Goal: Task Accomplishment & Management: Complete application form

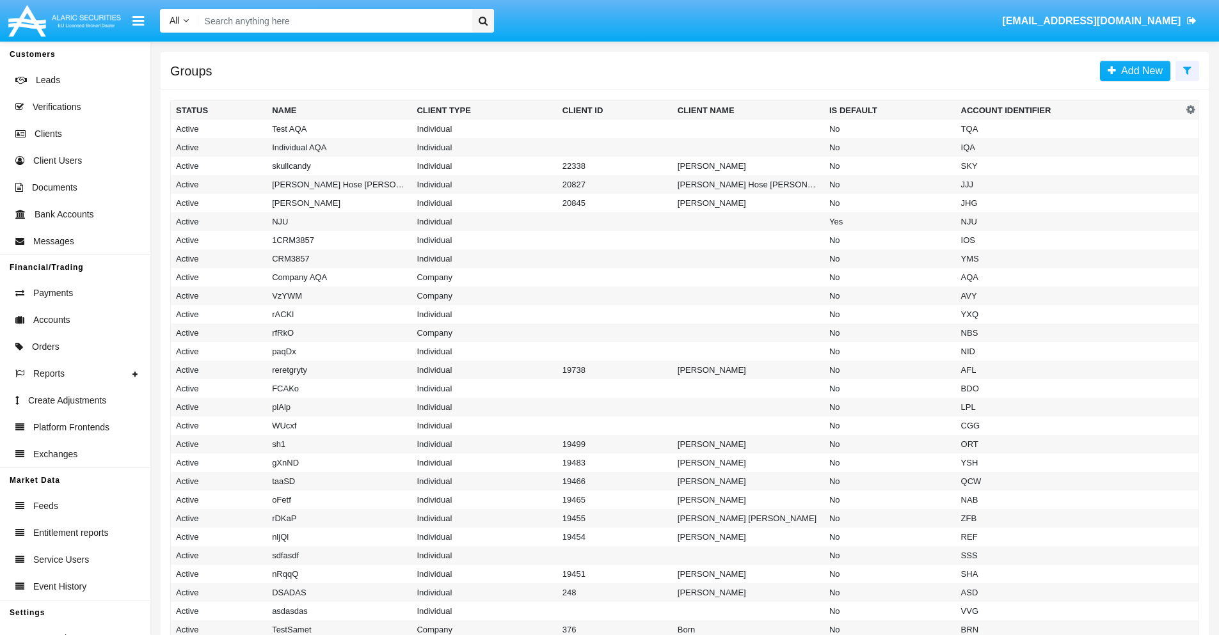
click at [1187, 70] on icon at bounding box center [1187, 70] width 8 height 10
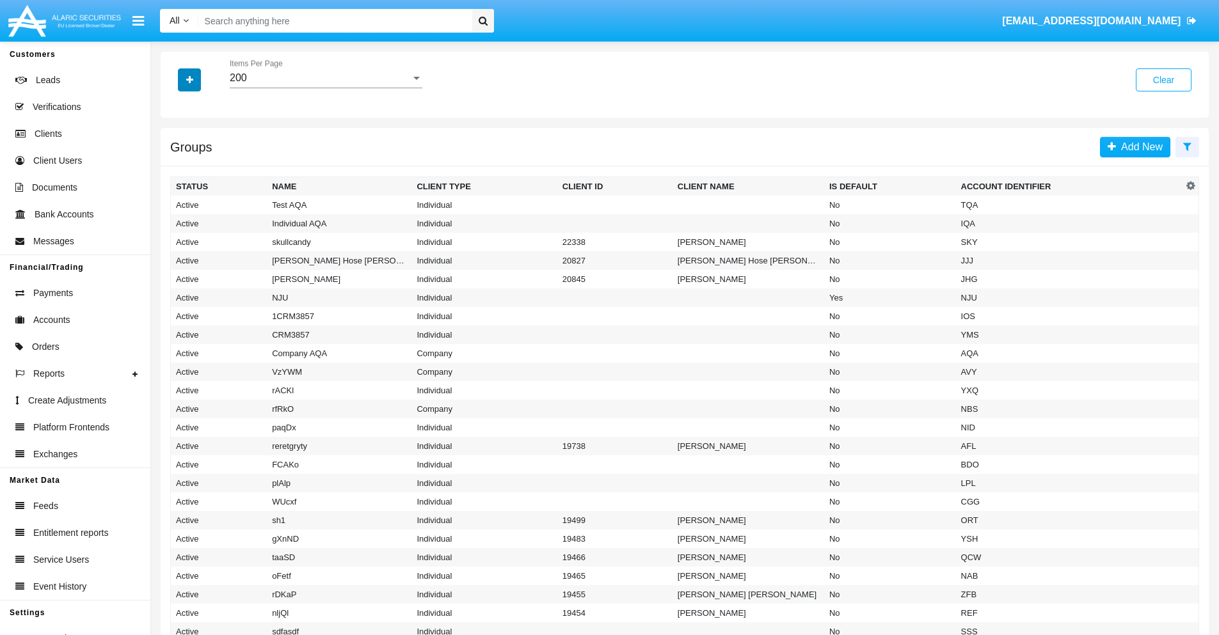
click at [189, 79] on icon "button" at bounding box center [189, 80] width 7 height 9
click at [225, 218] on span "Account Identifier" at bounding box center [225, 217] width 79 height 15
click at [176, 223] on input "Account Identifier" at bounding box center [175, 223] width 1 height 1
checkbox input "true"
click at [189, 79] on icon "button" at bounding box center [189, 80] width 7 height 9
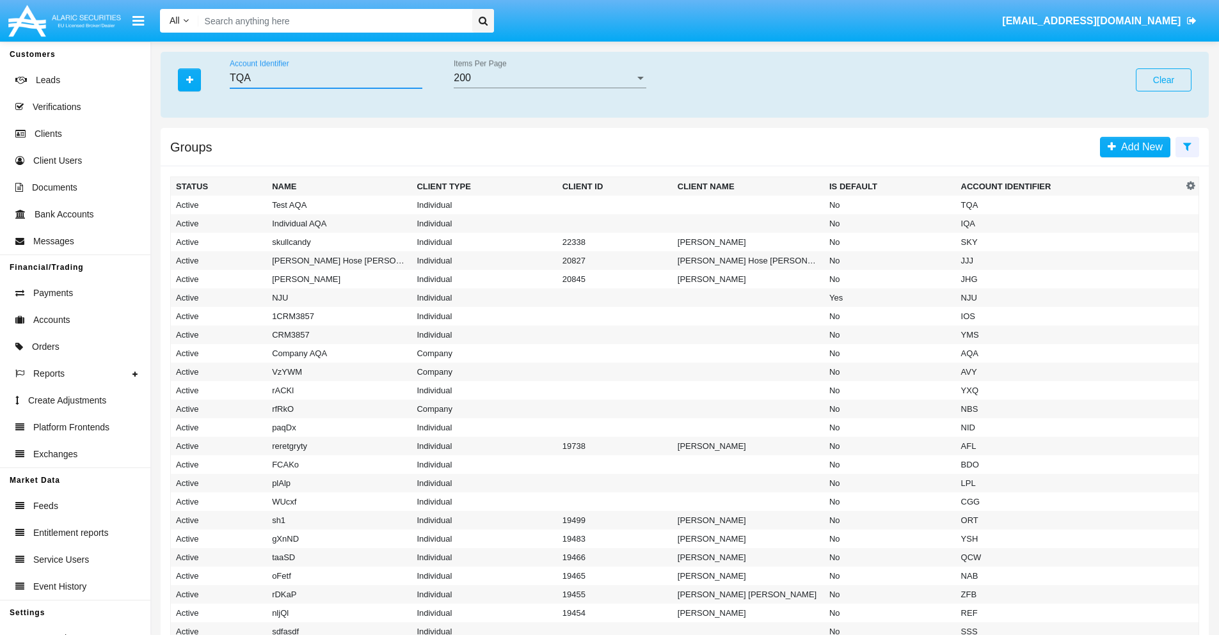
click at [326, 78] on input "TQA" at bounding box center [326, 78] width 193 height 12
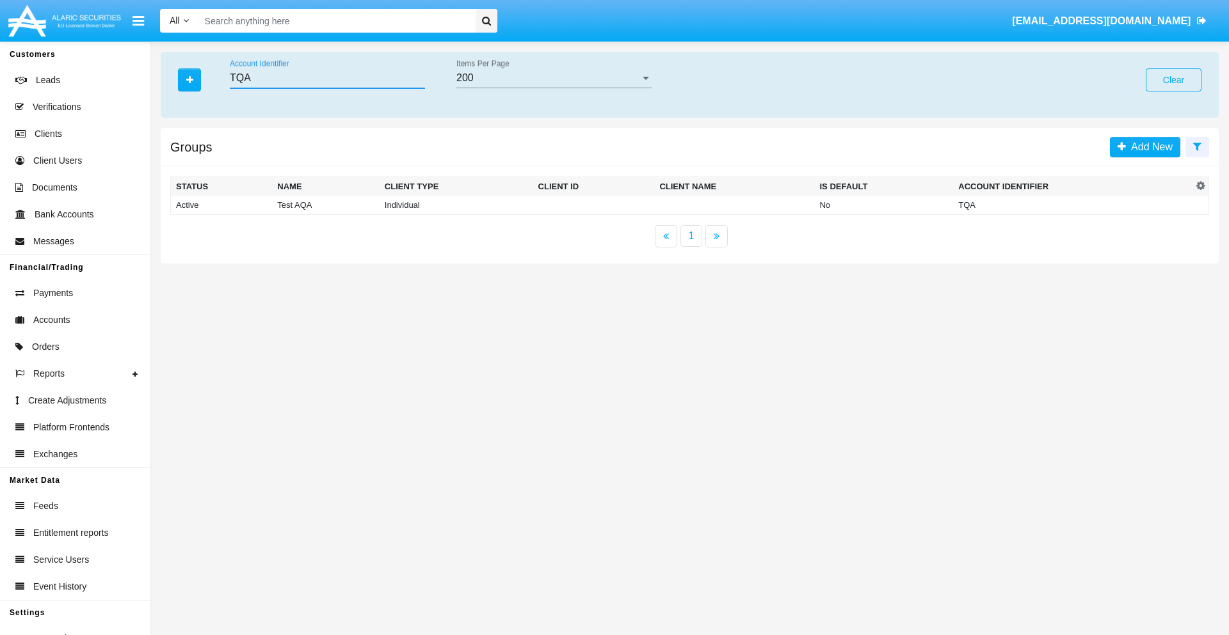
type input "TQA"
click at [1073, 205] on td "TQA" at bounding box center [1072, 205] width 239 height 19
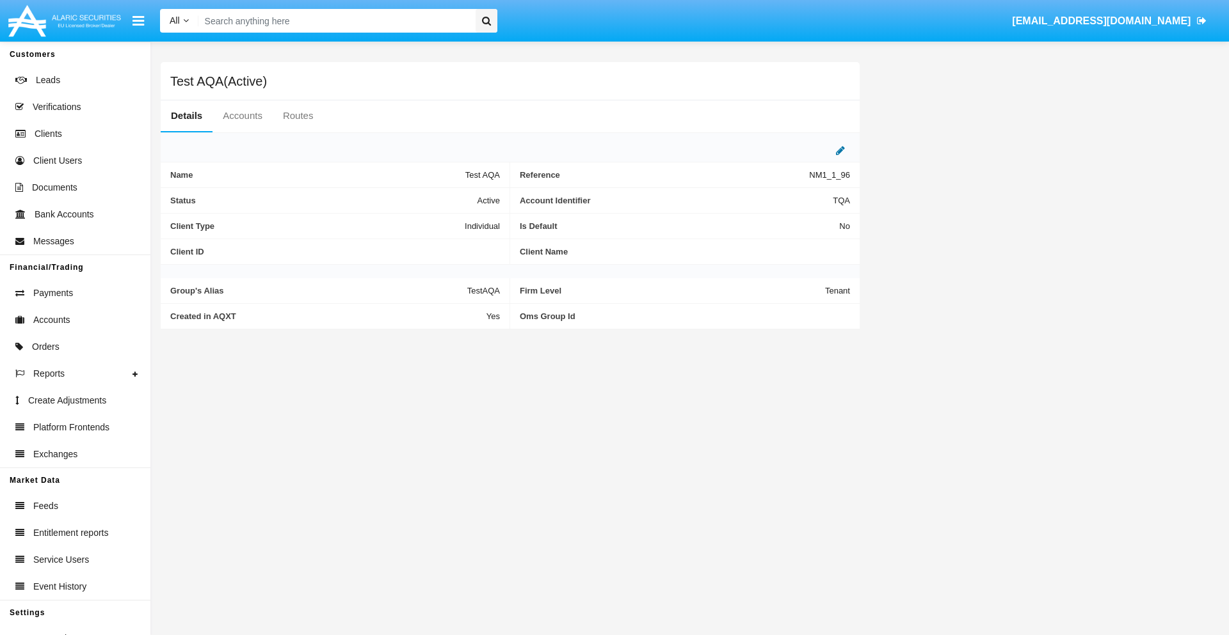
click at [840, 150] on icon at bounding box center [840, 150] width 9 height 10
click at [442, 197] on div "Active" at bounding box center [437, 197] width 104 height 11
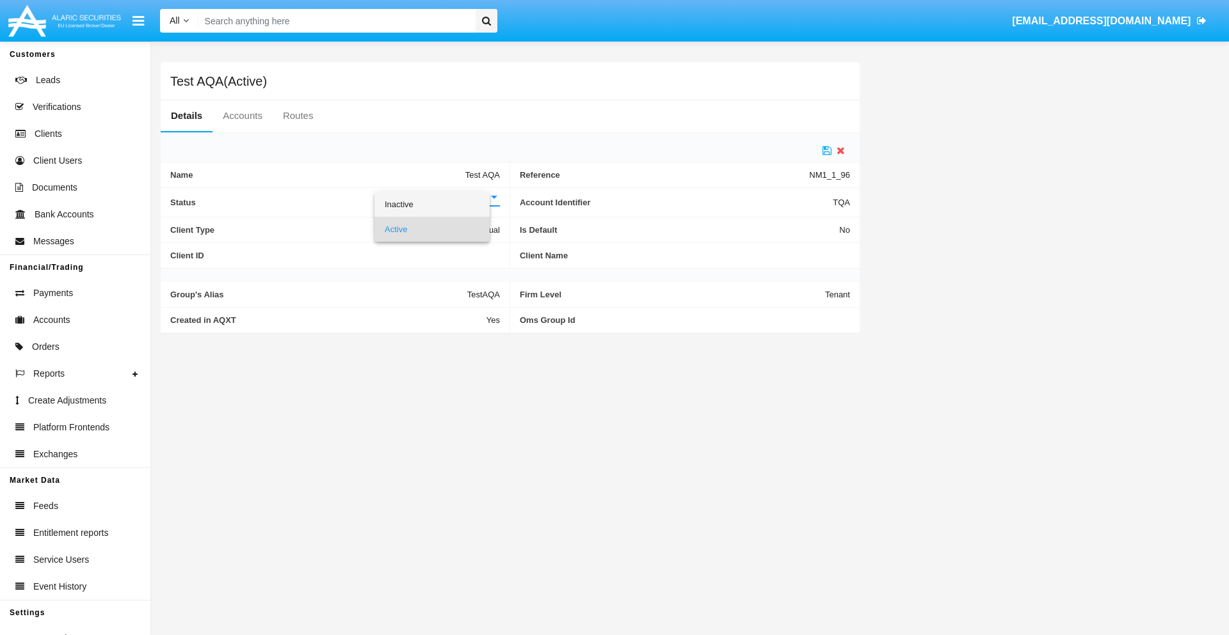
click at [442, 204] on span "Inactive" at bounding box center [432, 204] width 95 height 25
click at [827, 150] on icon at bounding box center [826, 150] width 9 height 10
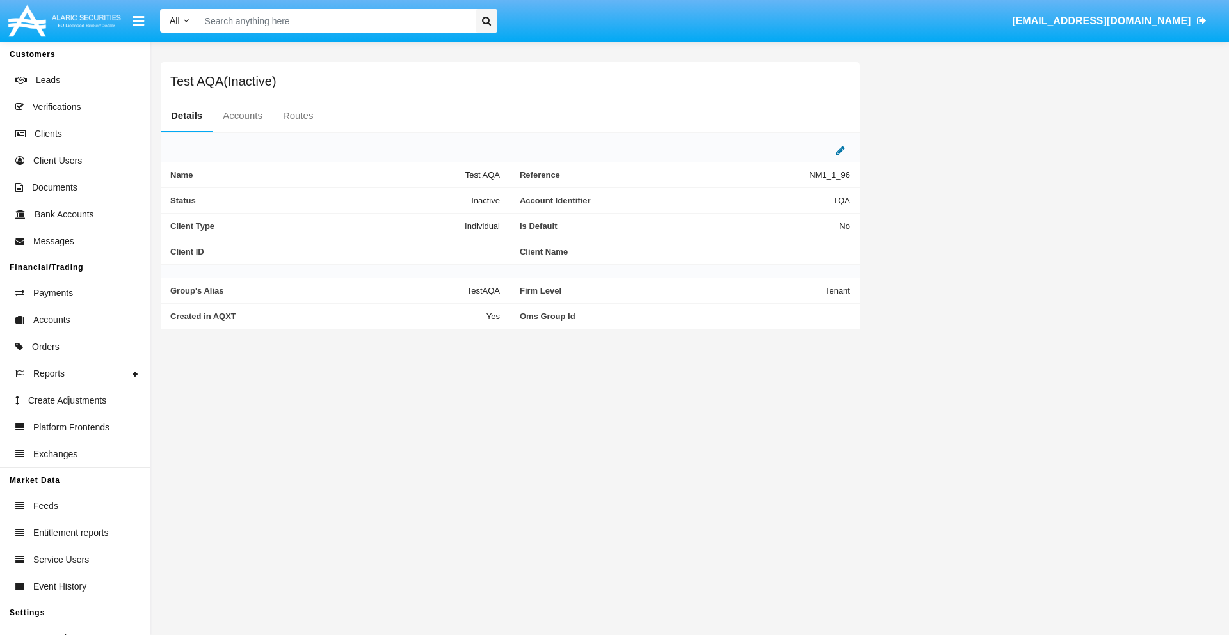
click at [840, 150] on icon at bounding box center [840, 150] width 9 height 10
click at [442, 197] on div "Inactive" at bounding box center [437, 197] width 104 height 11
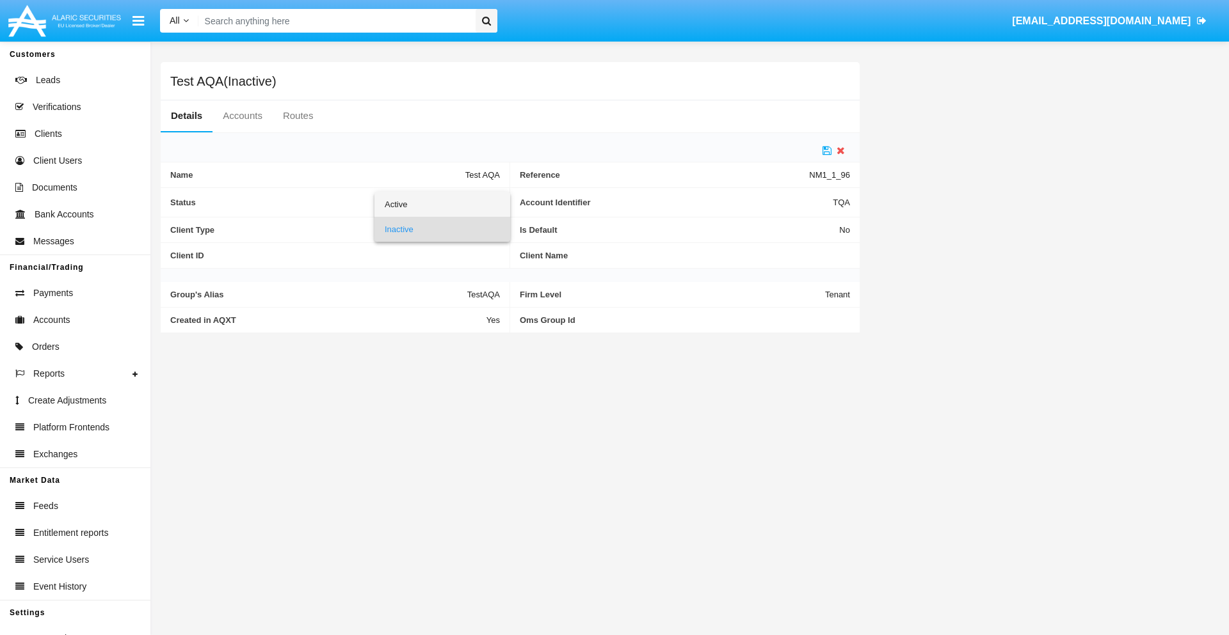
click at [442, 204] on span "Active" at bounding box center [442, 204] width 115 height 25
click at [827, 150] on icon at bounding box center [826, 150] width 9 height 10
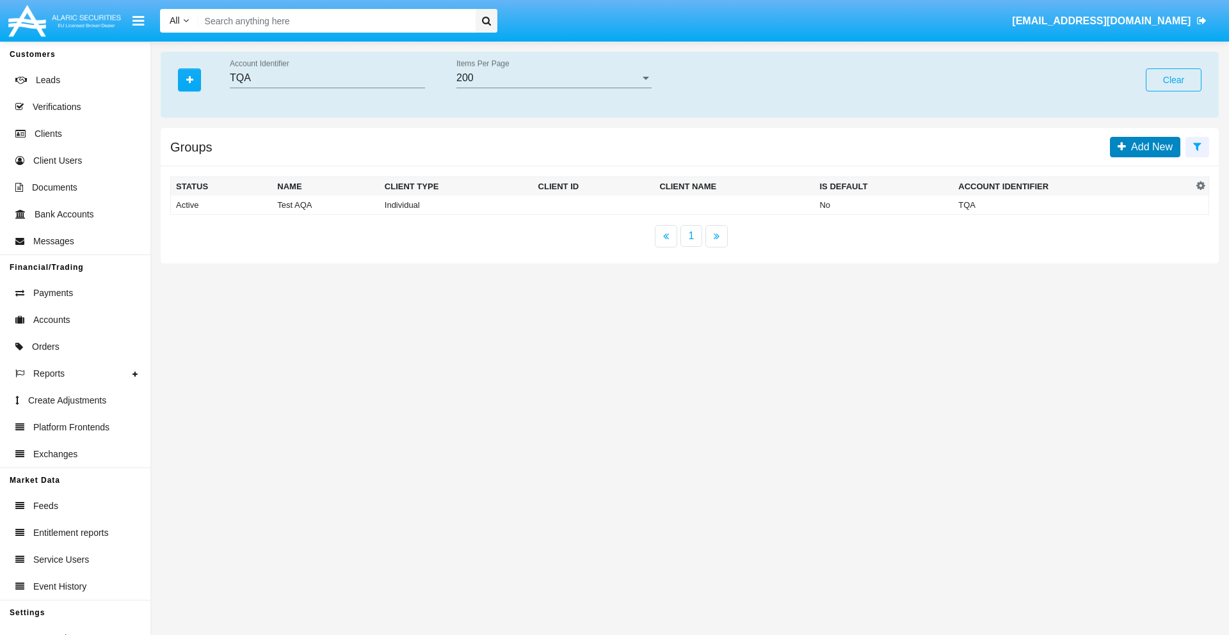
click at [1149, 147] on span "Add New" at bounding box center [1149, 146] width 47 height 11
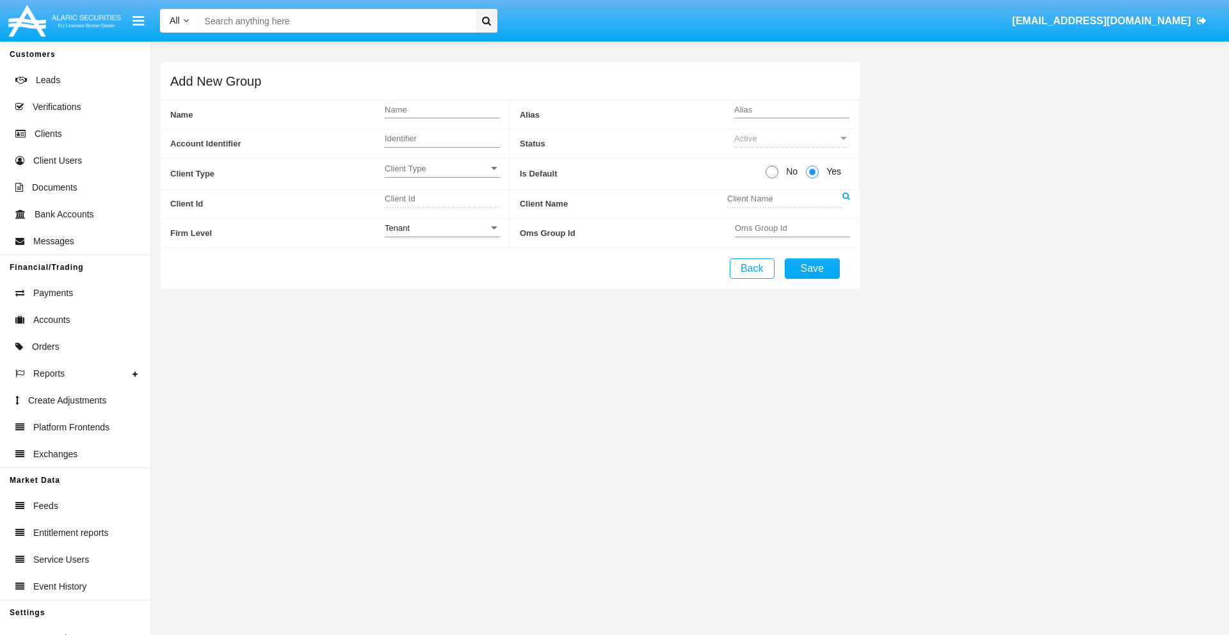
click at [442, 168] on span "Client Type" at bounding box center [437, 168] width 104 height 11
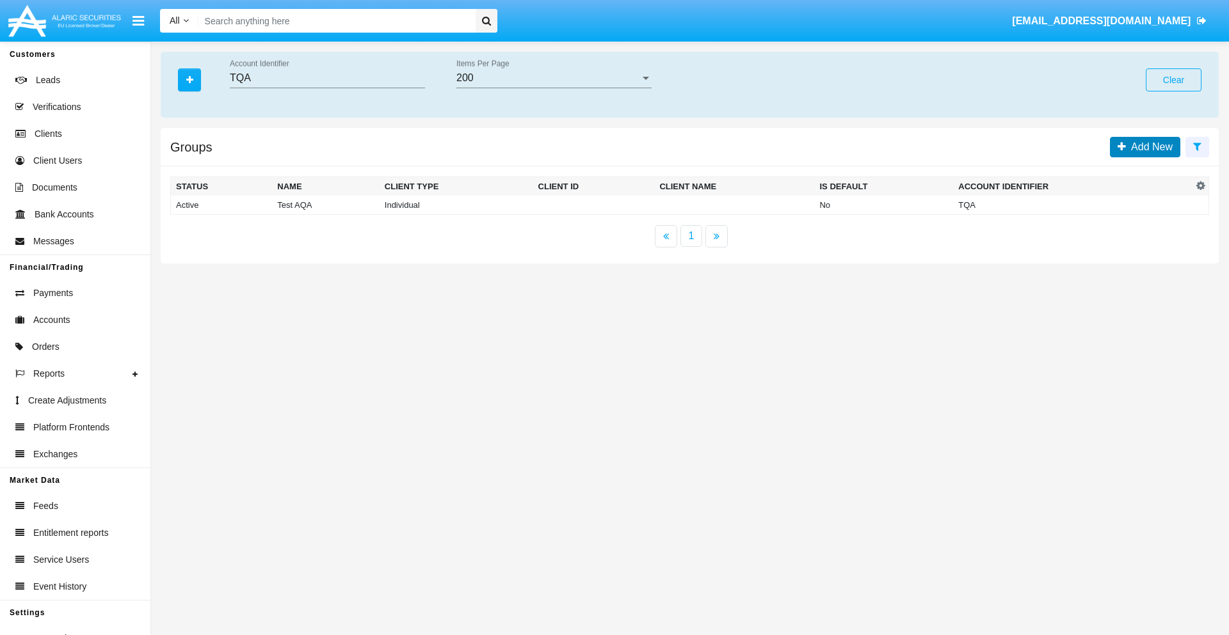
click at [1149, 147] on span "Add New" at bounding box center [1149, 146] width 47 height 11
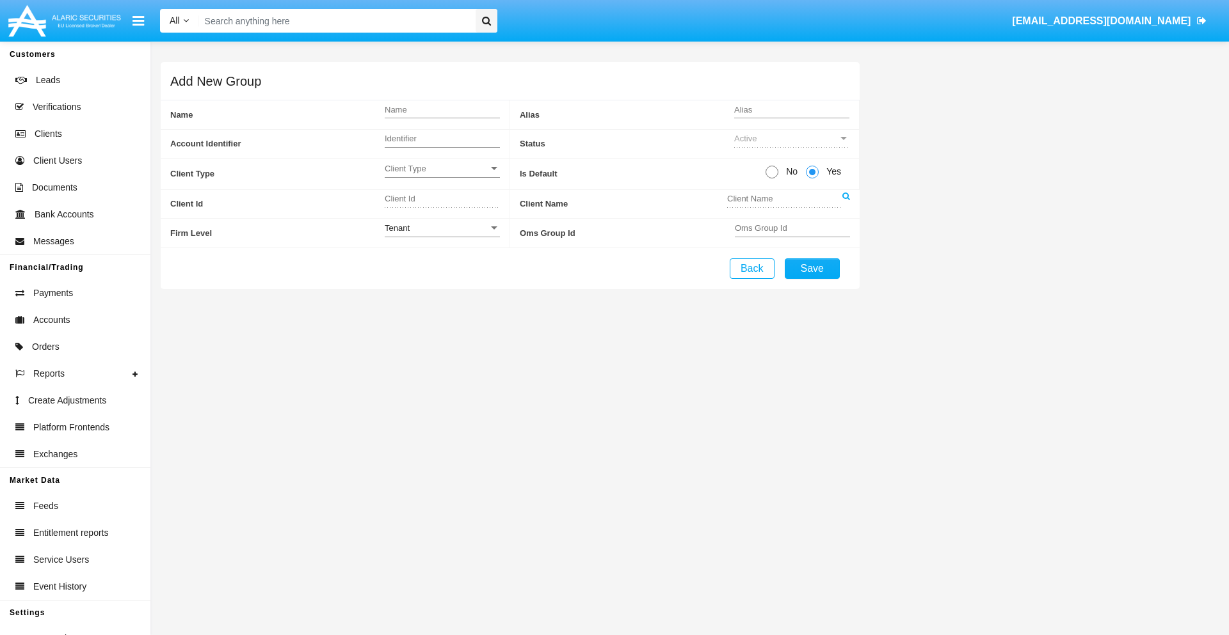
click at [789, 172] on span "No" at bounding box center [789, 171] width 22 height 13
click at [772, 179] on input "No" at bounding box center [771, 179] width 1 height 1
radio input "true"
click at [442, 228] on div "Tenant" at bounding box center [437, 228] width 104 height 11
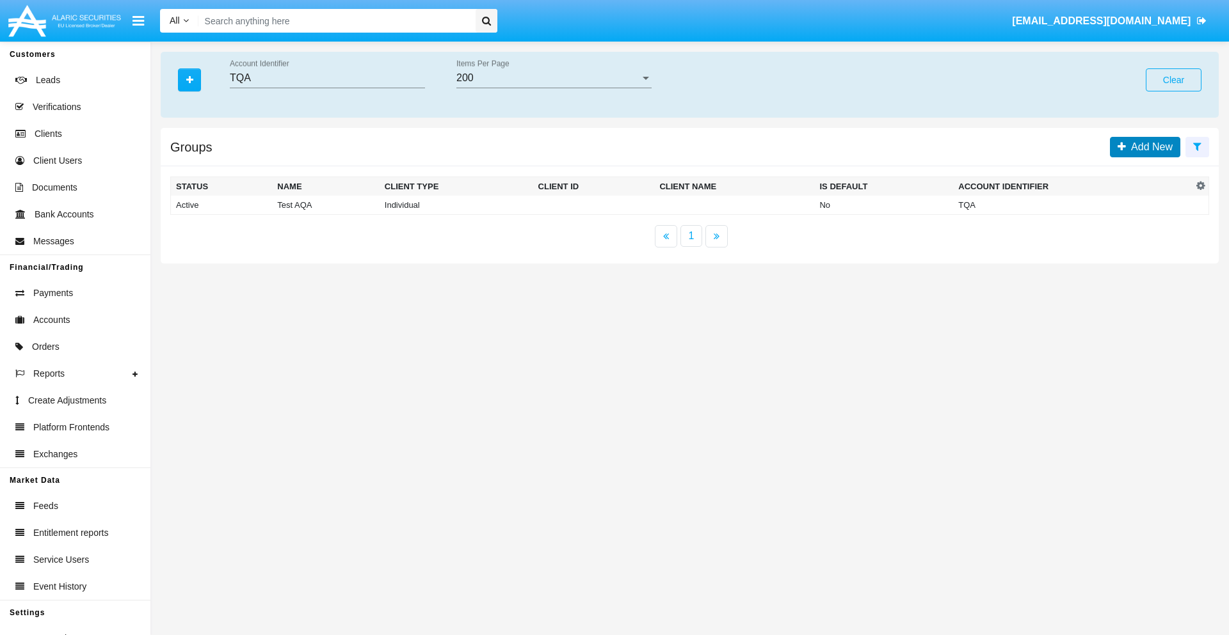
click at [1149, 147] on span "Add New" at bounding box center [1149, 146] width 47 height 11
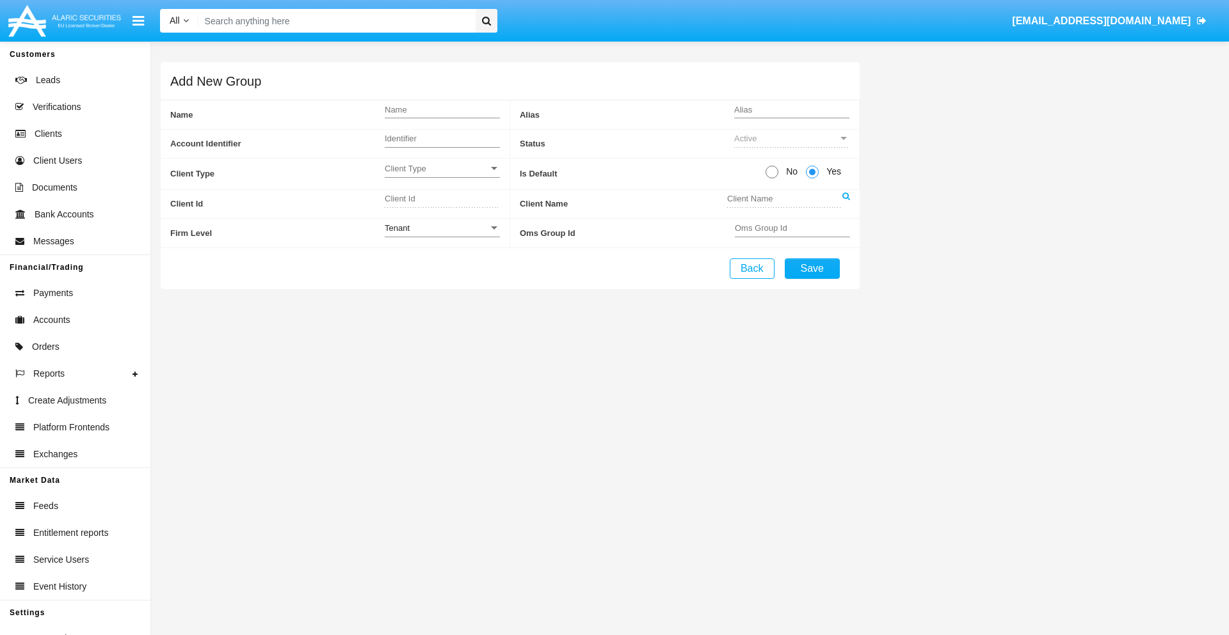
click at [789, 172] on span "No" at bounding box center [789, 171] width 22 height 13
click at [772, 179] on input "No" at bounding box center [771, 179] width 1 height 1
radio input "true"
click at [831, 172] on span "Yes" at bounding box center [831, 171] width 26 height 13
click at [812, 179] on input "Yes" at bounding box center [811, 179] width 1 height 1
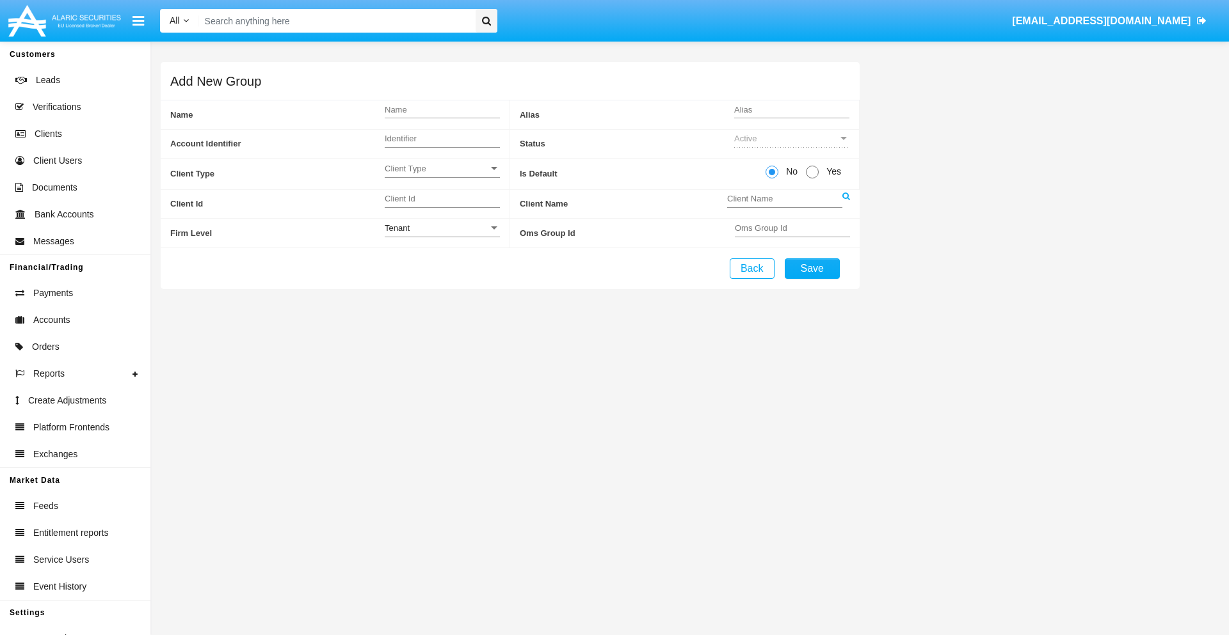
radio input "true"
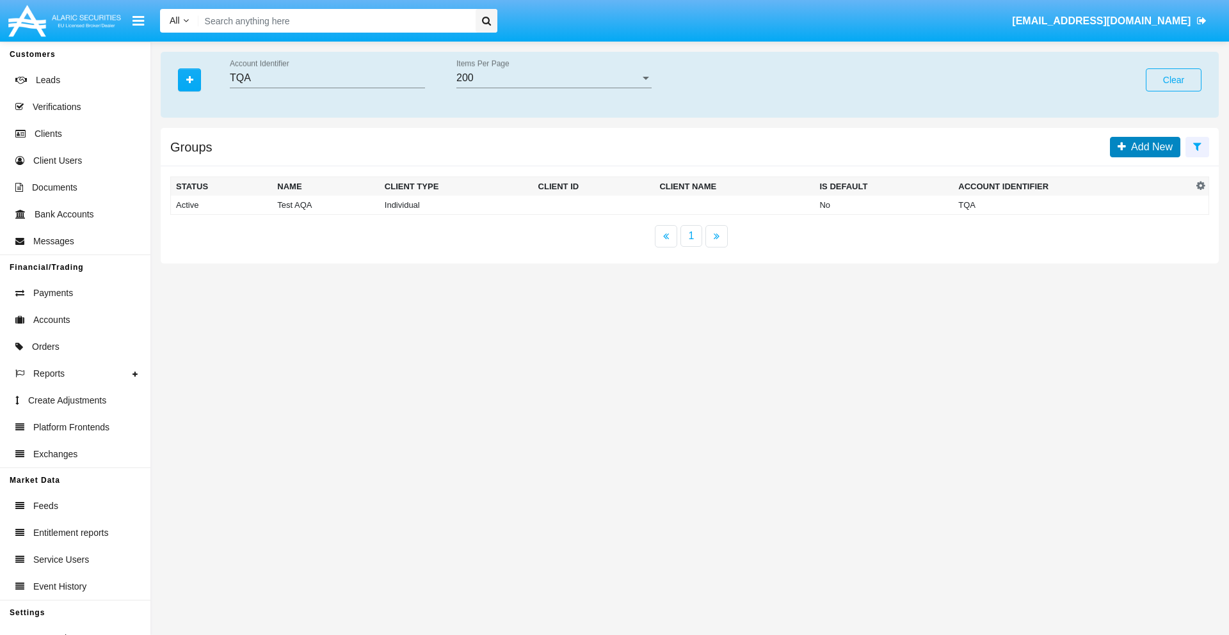
click at [1149, 147] on span "Add New" at bounding box center [1149, 146] width 47 height 11
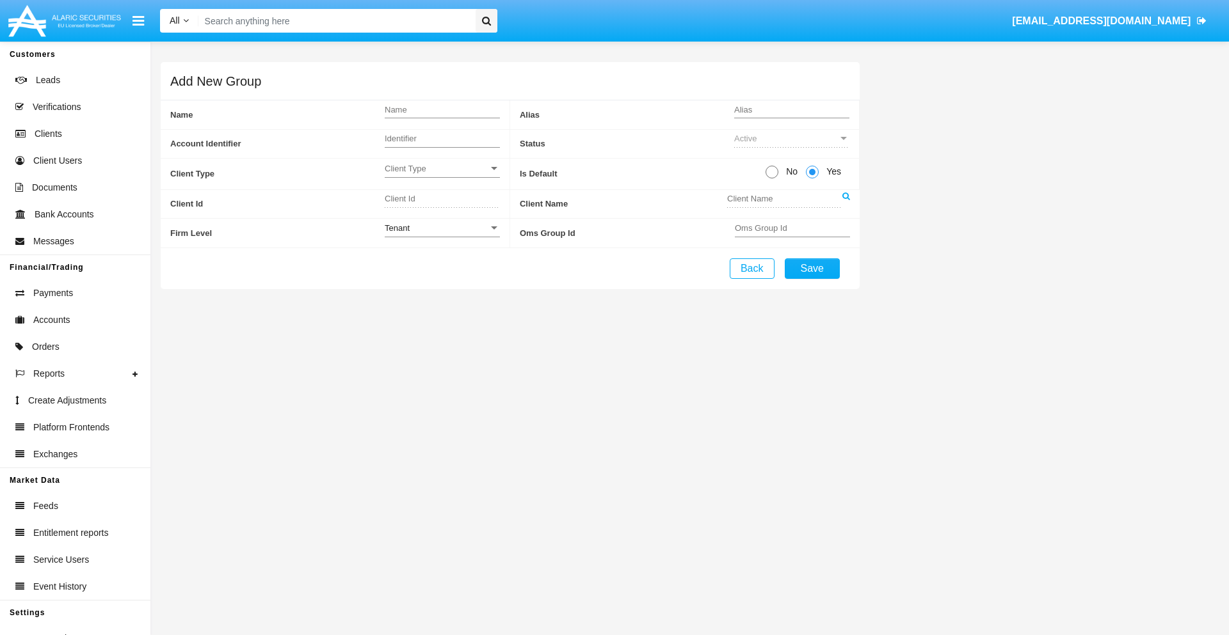
click at [789, 172] on span "No" at bounding box center [789, 171] width 22 height 13
click at [772, 179] on input "No" at bounding box center [771, 179] width 1 height 1
radio input "true"
click at [442, 168] on span "Client Type" at bounding box center [437, 168] width 104 height 11
click at [442, 175] on span "Individual" at bounding box center [442, 175] width 115 height 25
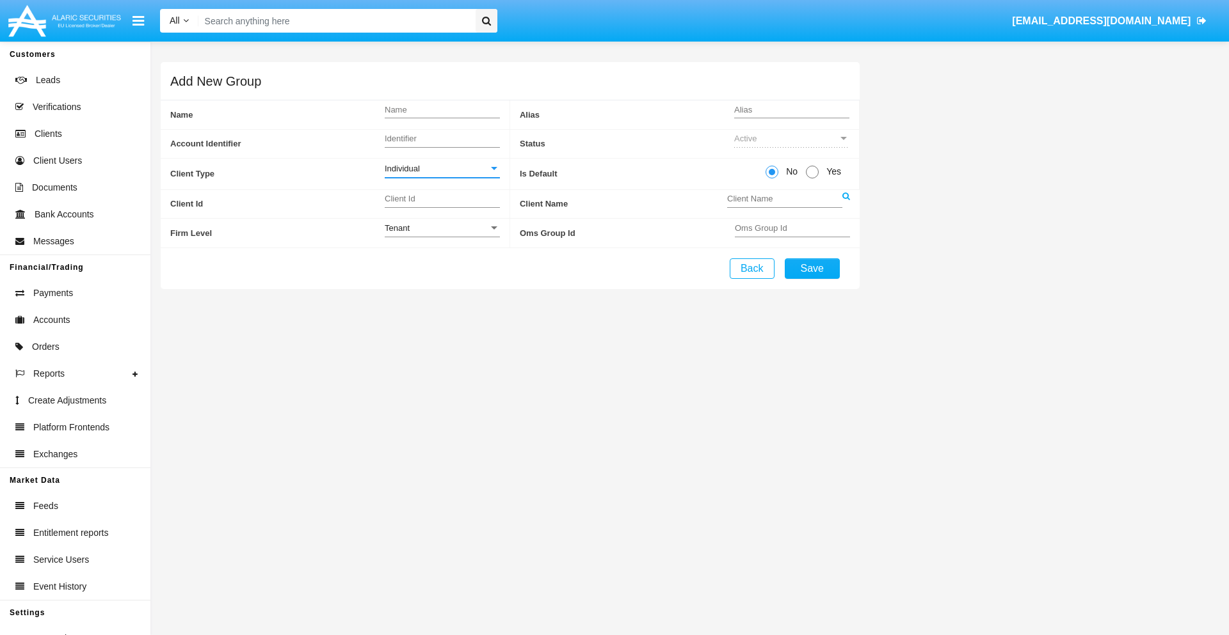
click at [845, 204] on link at bounding box center [846, 204] width 8 height 29
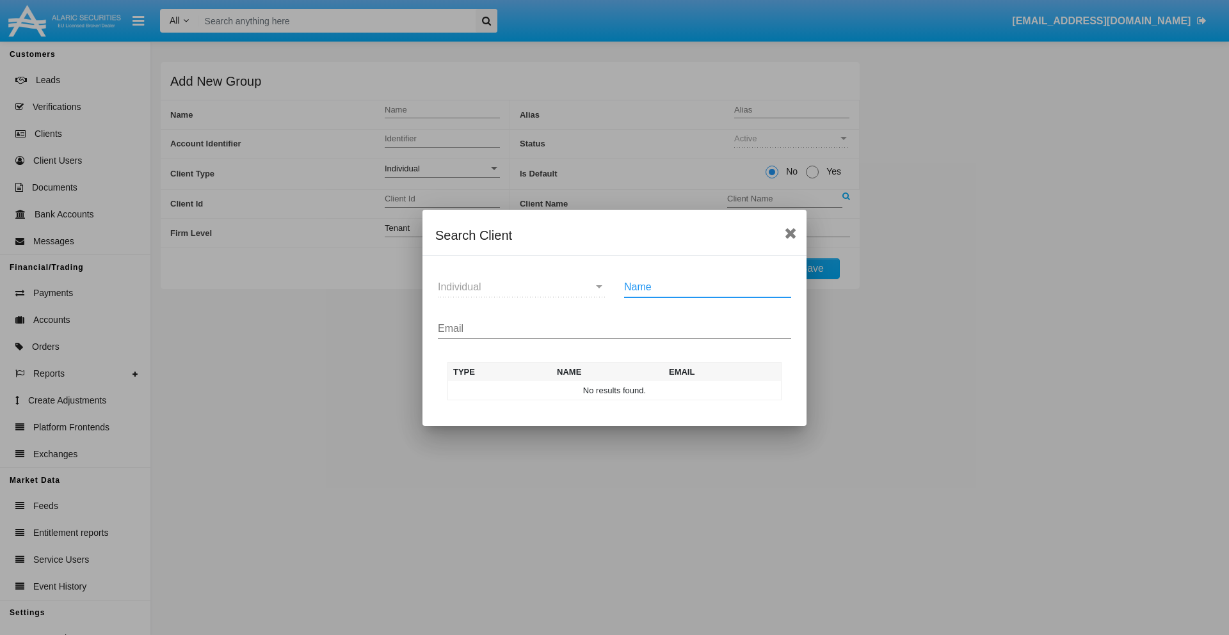
click at [614, 328] on input "Email" at bounding box center [614, 329] width 353 height 12
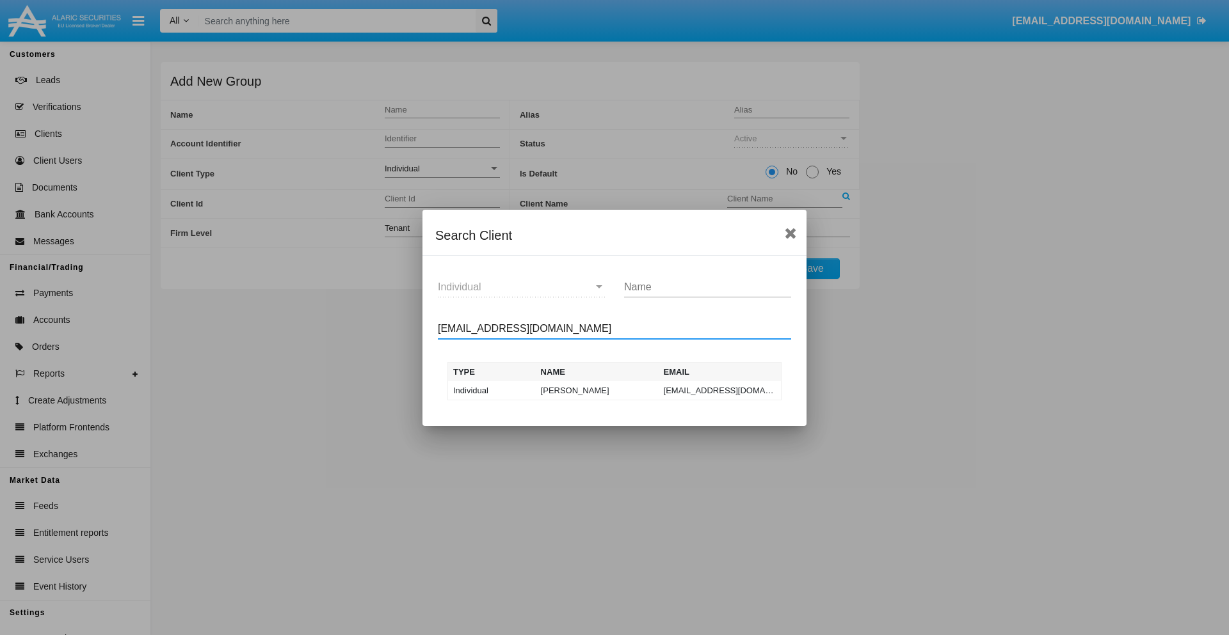
type input "test-user-owl@aqa.com"
